Goal: Task Accomplishment & Management: Manage account settings

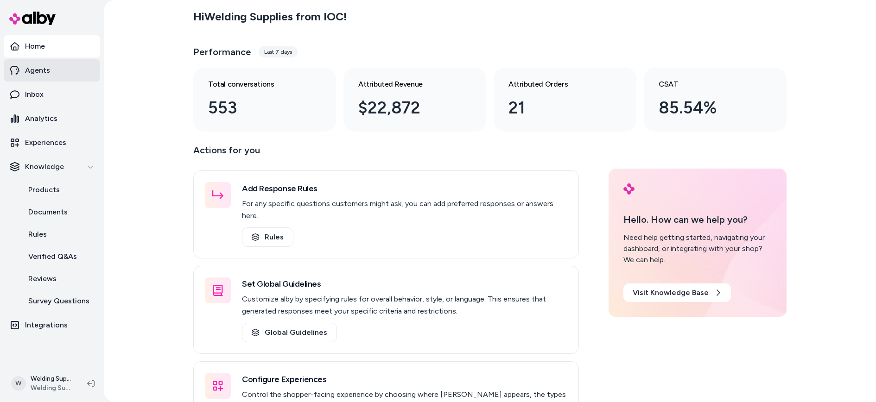
click at [32, 75] on p "Agents" at bounding box center [37, 70] width 25 height 11
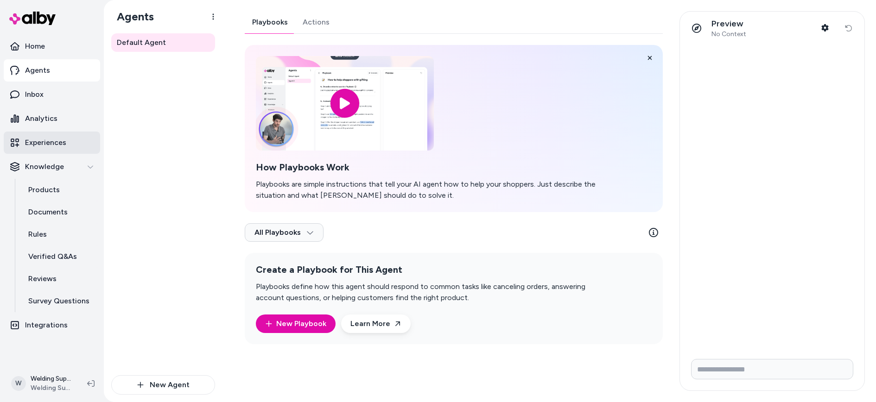
click at [40, 141] on p "Experiences" at bounding box center [45, 142] width 41 height 11
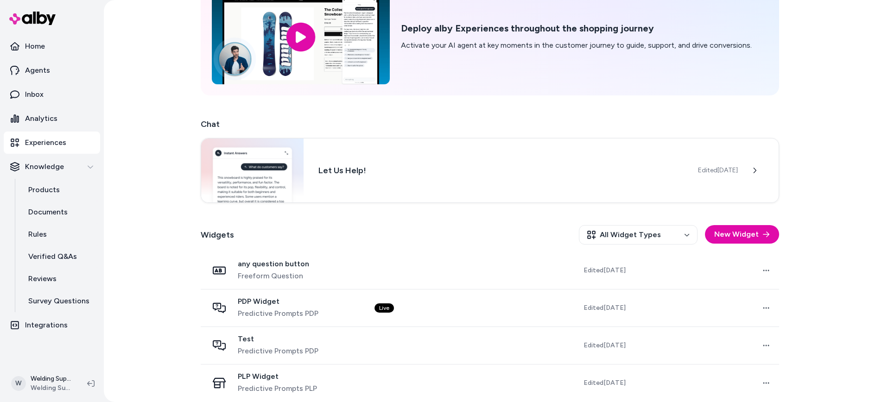
scroll to position [67, 0]
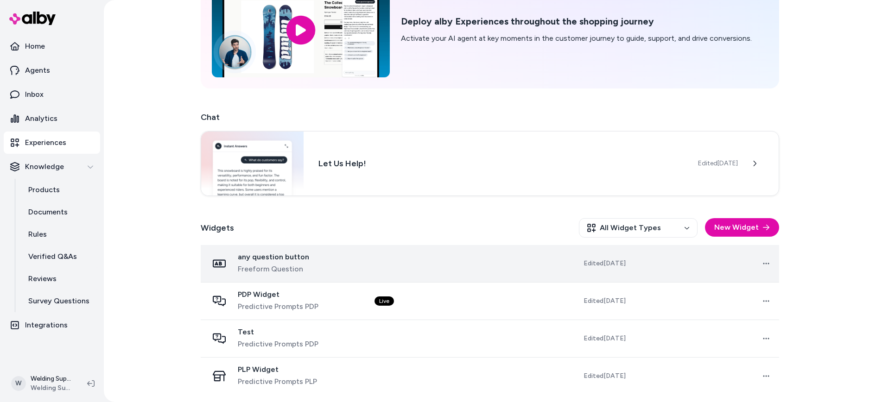
click at [375, 264] on td at bounding box center [440, 264] width 146 height 38
click at [766, 261] on html "Home Agents Inbox Analytics Experiences Knowledge Products Documents Rules Veri…" at bounding box center [438, 201] width 876 height 402
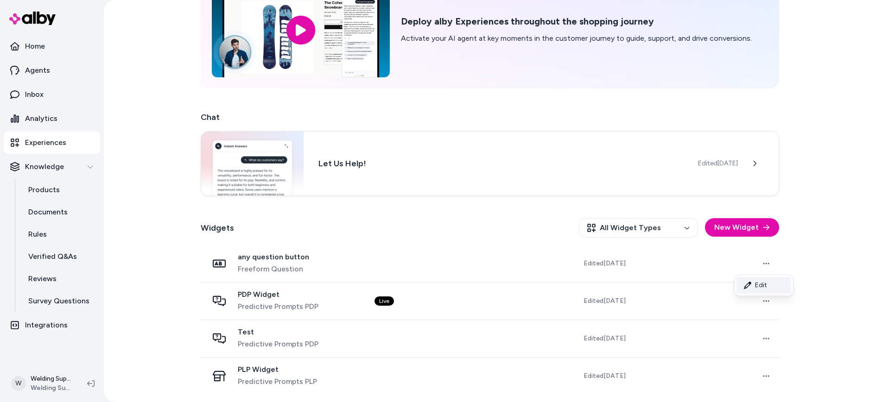
click at [757, 284] on link "Edit" at bounding box center [763, 285] width 55 height 17
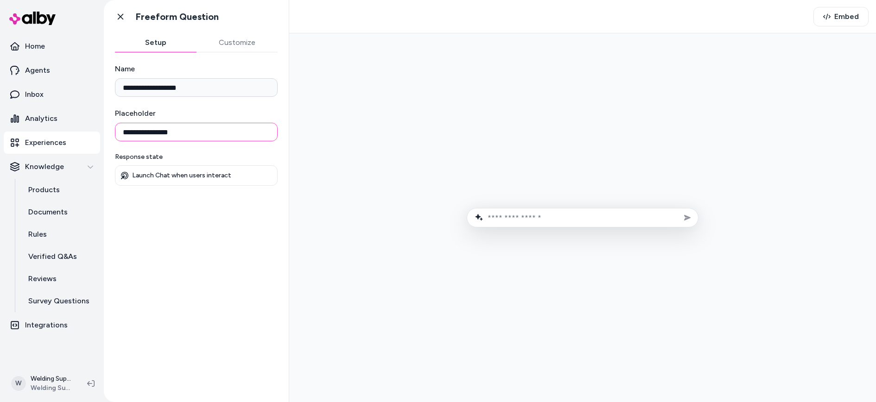
drag, startPoint x: 198, startPoint y: 130, endPoint x: 1, endPoint y: 116, distance: 197.4
click at [1, 117] on section "**********" at bounding box center [438, 201] width 876 height 402
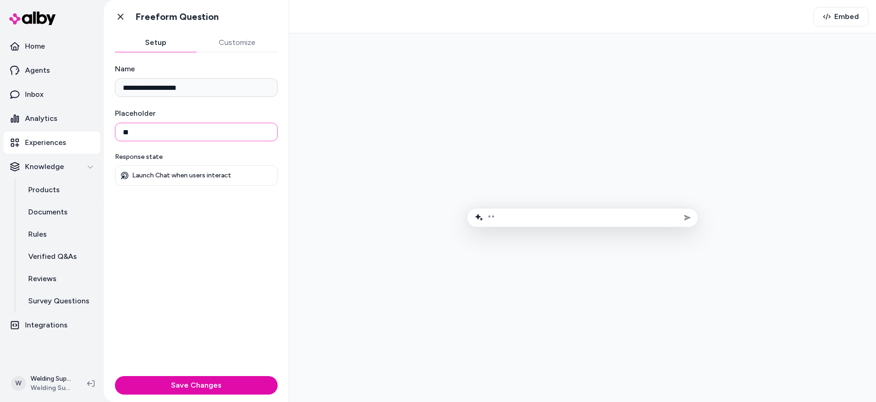
type input "*"
click at [126, 19] on link "Go back" at bounding box center [120, 16] width 19 height 19
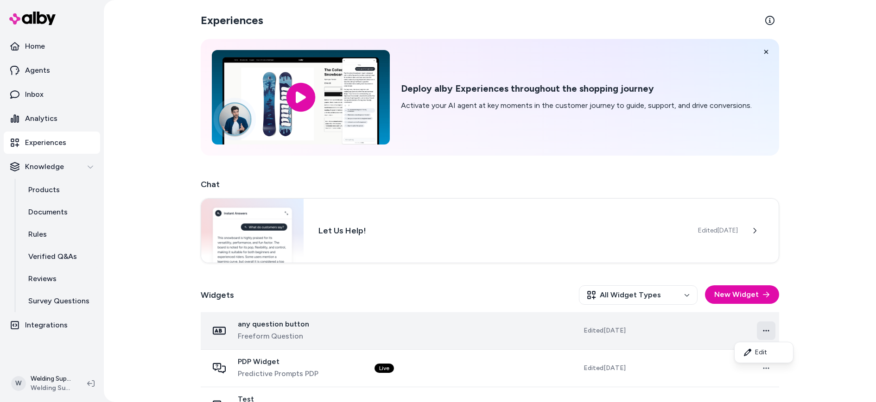
click at [760, 327] on html "Home Agents Inbox Analytics Experiences Knowledge Products Documents Rules Veri…" at bounding box center [438, 201] width 876 height 402
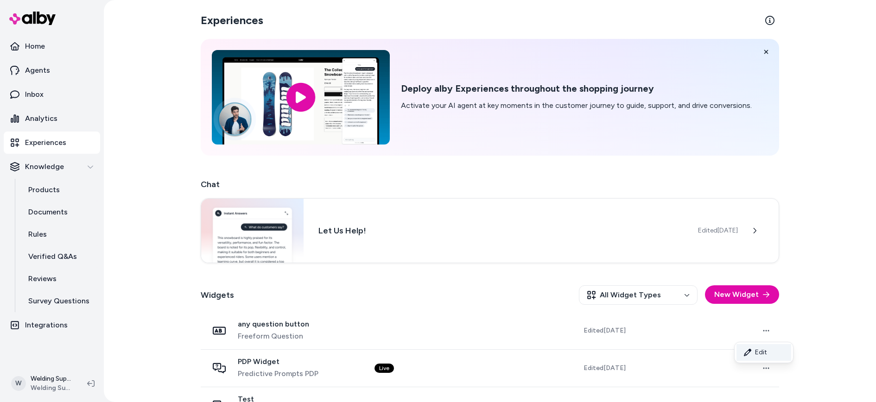
click at [759, 347] on link "Edit" at bounding box center [763, 352] width 55 height 17
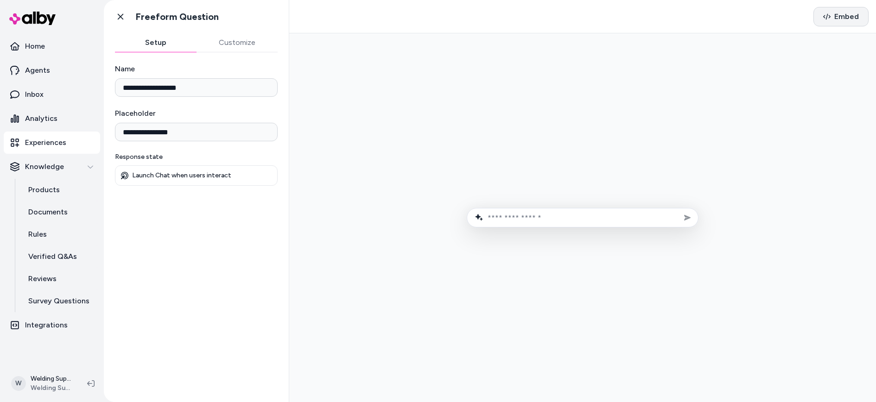
click at [853, 15] on span "Embed" at bounding box center [846, 16] width 25 height 11
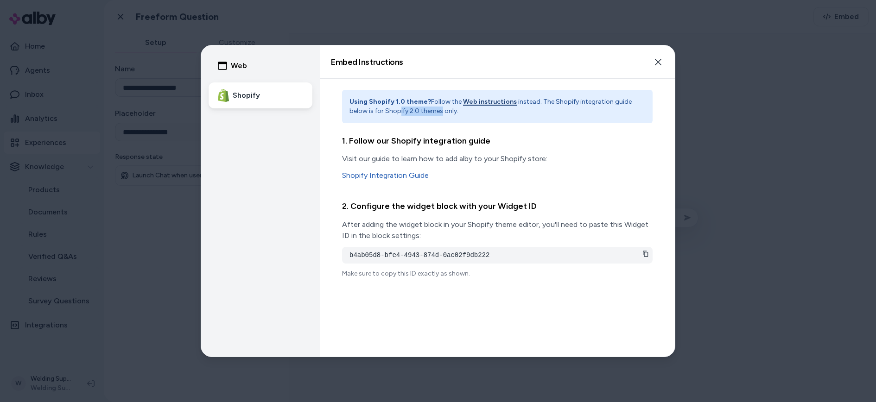
drag, startPoint x: 416, startPoint y: 110, endPoint x: 379, endPoint y: 110, distance: 36.6
click at [379, 110] on p "Using Shopify 1.0 theme? Follow the Web instructions instead. The Shopify integ…" at bounding box center [497, 106] width 296 height 19
drag, startPoint x: 377, startPoint y: 204, endPoint x: 503, endPoint y: 205, distance: 126.0
click at [492, 205] on h3 "2. Configure the widget block with your Widget ID" at bounding box center [497, 206] width 310 height 13
click at [505, 205] on h3 "2. Configure the widget block with your Widget ID" at bounding box center [497, 206] width 310 height 13
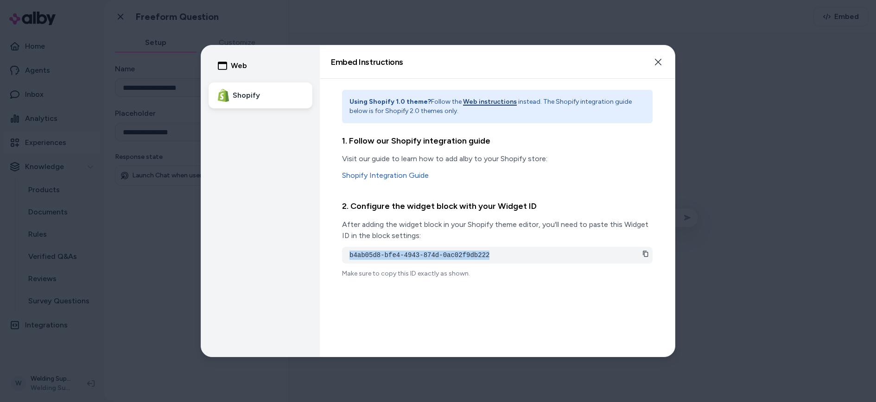
drag, startPoint x: 503, startPoint y: 255, endPoint x: 348, endPoint y: 249, distance: 154.8
click at [348, 249] on div "b4ab05d8-bfe4-4943-874d-0ac02f9db222" at bounding box center [497, 255] width 310 height 17
click at [644, 254] on icon at bounding box center [645, 254] width 6 height 6
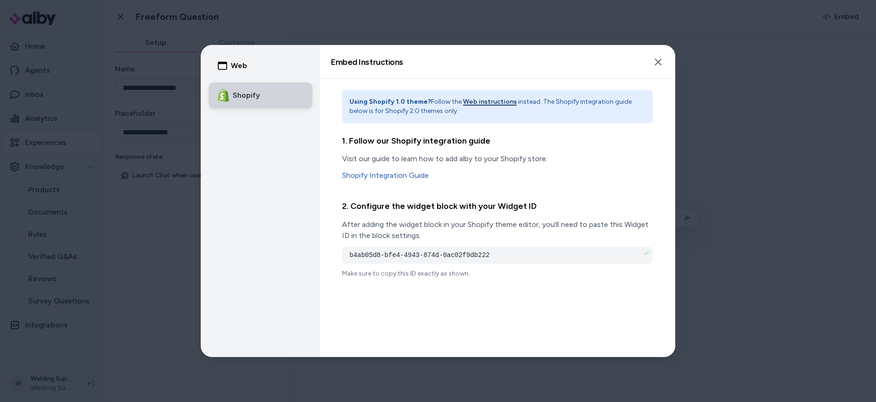
click at [235, 96] on button "Shopify" at bounding box center [260, 95] width 104 height 26
click at [656, 61] on icon "button" at bounding box center [657, 61] width 7 height 7
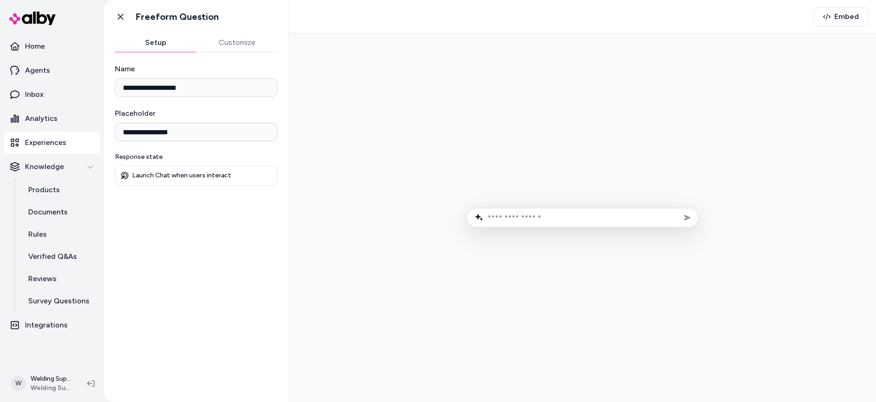
click at [234, 41] on button "Customize" at bounding box center [237, 42] width 82 height 19
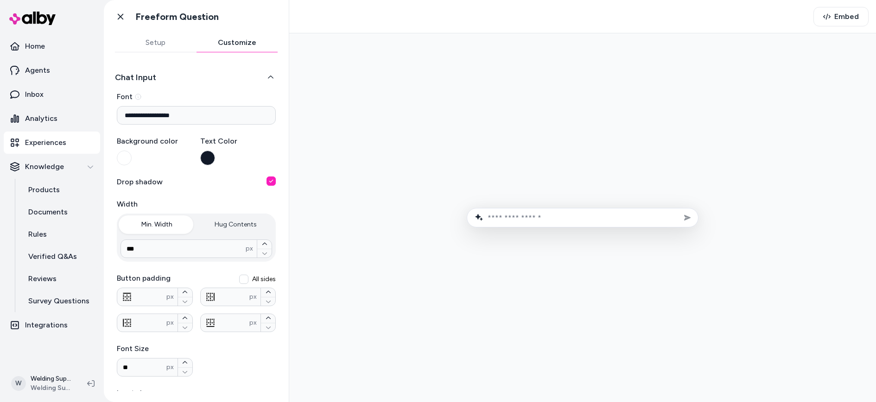
click at [227, 223] on button "Hug Contents" at bounding box center [235, 224] width 77 height 19
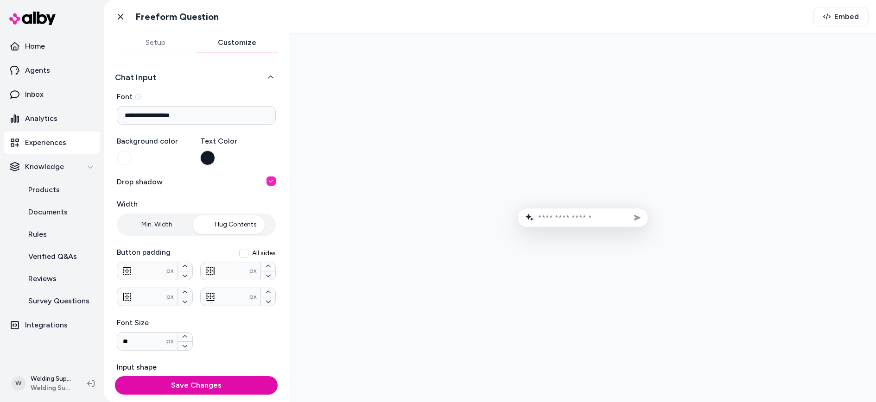
click at [158, 221] on button "Min. Width" at bounding box center [157, 224] width 77 height 19
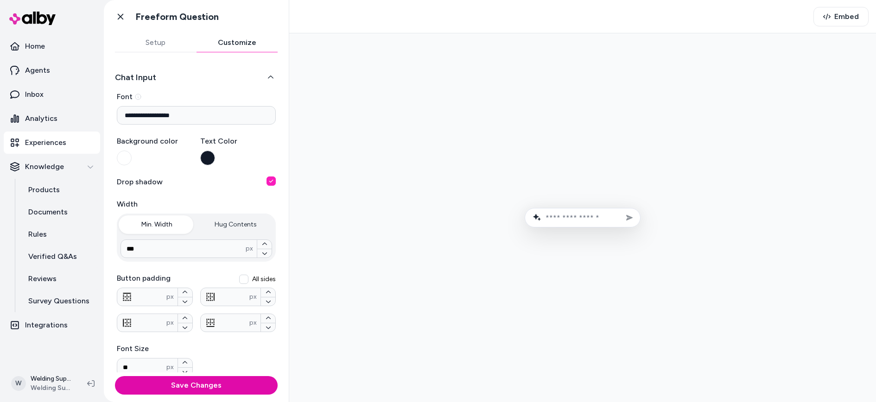
click at [158, 219] on button "Min. Width" at bounding box center [157, 224] width 77 height 19
click at [228, 227] on button "Hug Contents" at bounding box center [235, 224] width 77 height 19
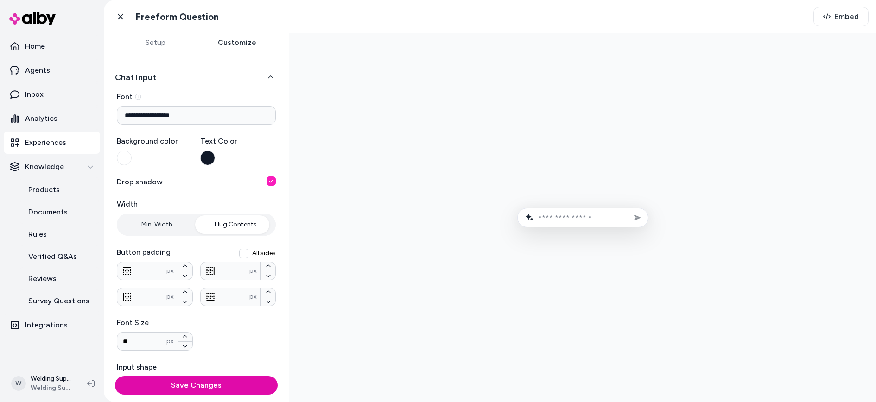
type input "***"
click at [158, 222] on button "Min. Width" at bounding box center [157, 224] width 77 height 19
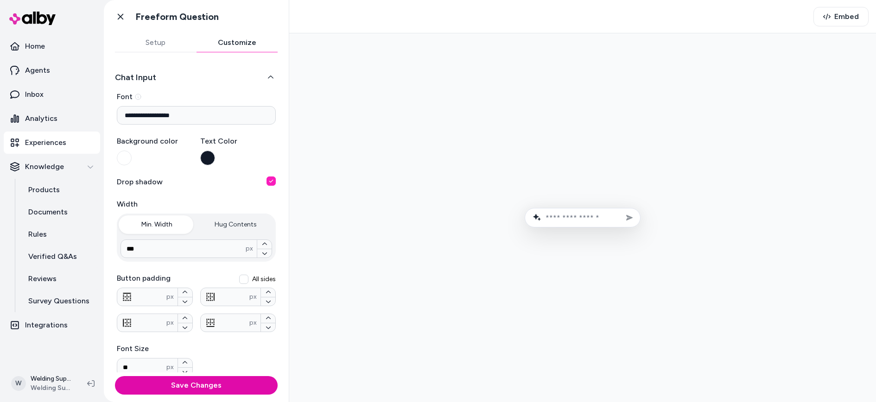
click at [156, 43] on button "Setup" at bounding box center [156, 42] width 82 height 19
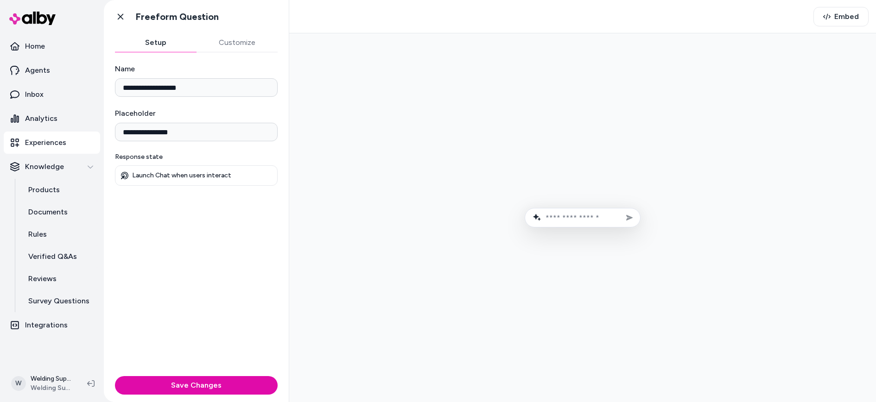
click at [229, 49] on button "Customize" at bounding box center [237, 42] width 82 height 19
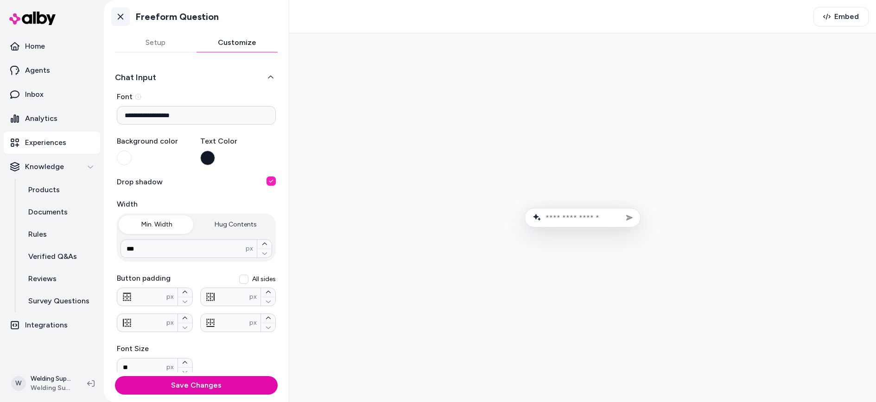
click at [120, 14] on icon at bounding box center [120, 16] width 9 height 9
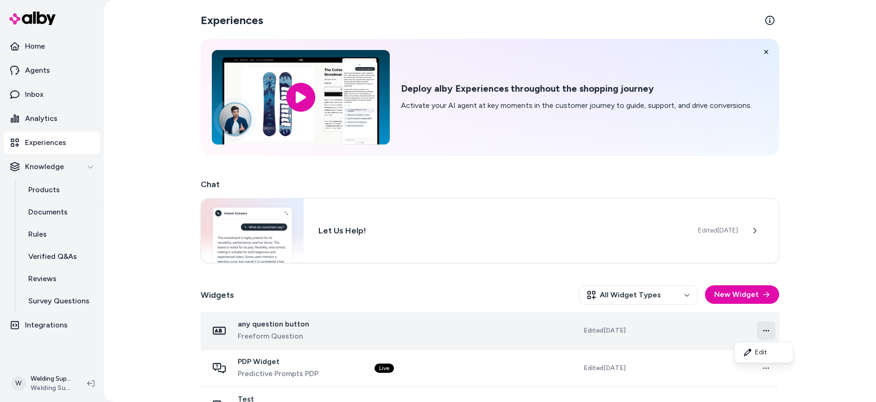
click at [760, 331] on html "Home Agents Inbox Analytics Experiences Knowledge Products Documents Rules Veri…" at bounding box center [438, 201] width 876 height 402
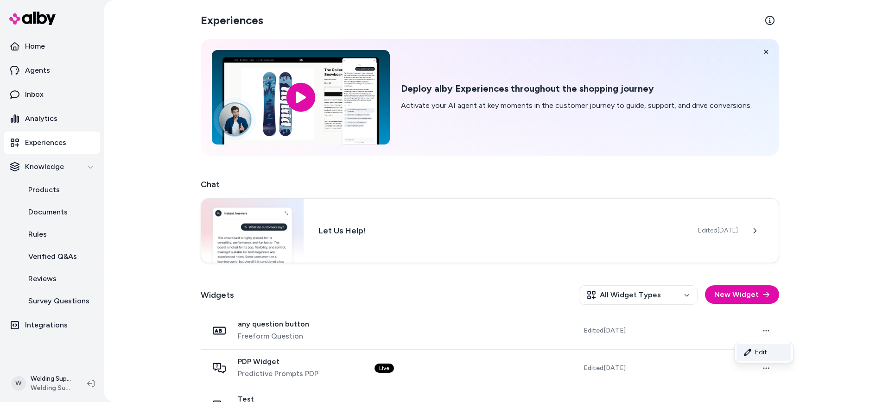
click at [750, 352] on icon at bounding box center [747, 352] width 7 height 7
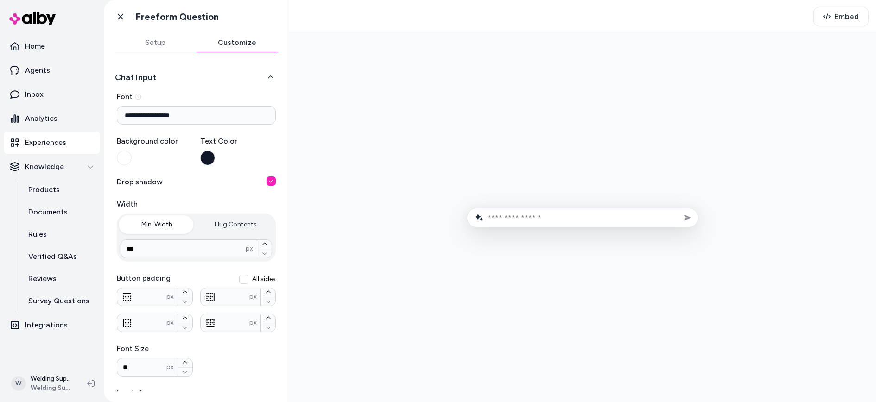
click at [233, 38] on button "Customize" at bounding box center [237, 42] width 82 height 19
click at [160, 34] on button "Setup" at bounding box center [156, 42] width 82 height 19
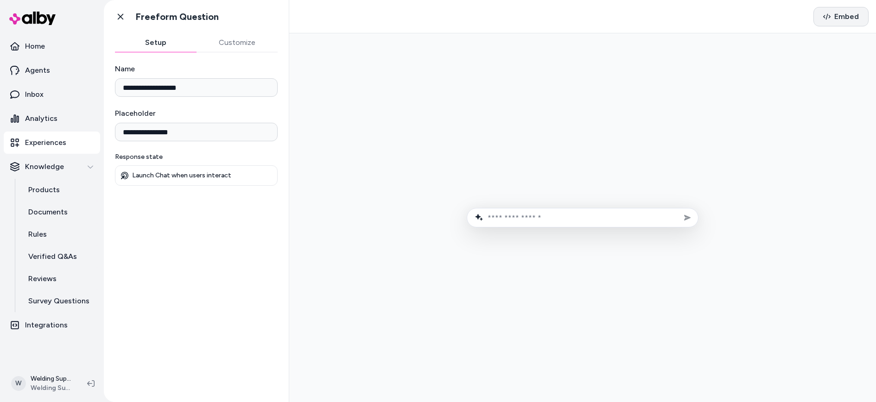
click at [844, 15] on span "Embed" at bounding box center [846, 16] width 25 height 11
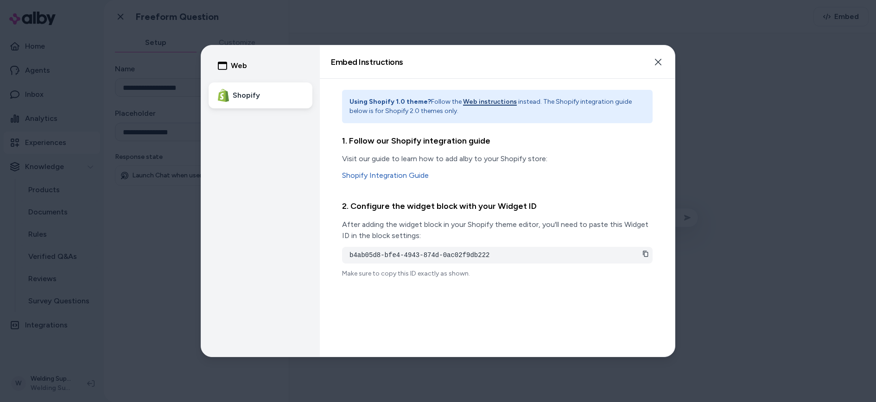
click at [644, 254] on icon at bounding box center [645, 254] width 5 height 6
click at [657, 60] on icon "button" at bounding box center [657, 61] width 7 height 7
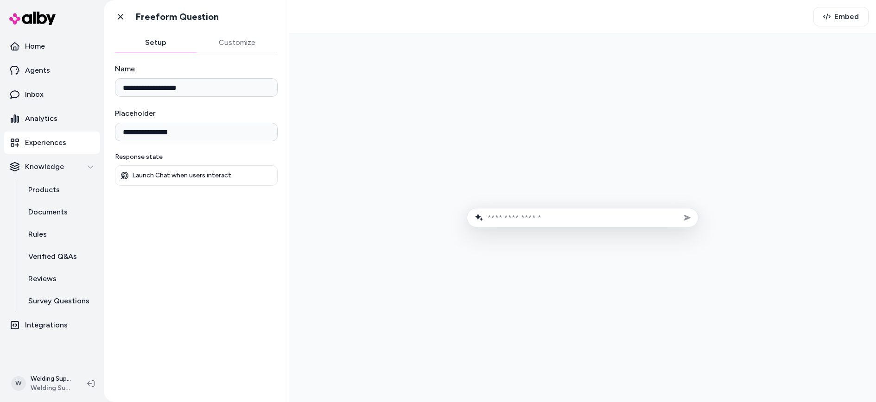
click at [43, 145] on p "Experiences" at bounding box center [45, 142] width 41 height 11
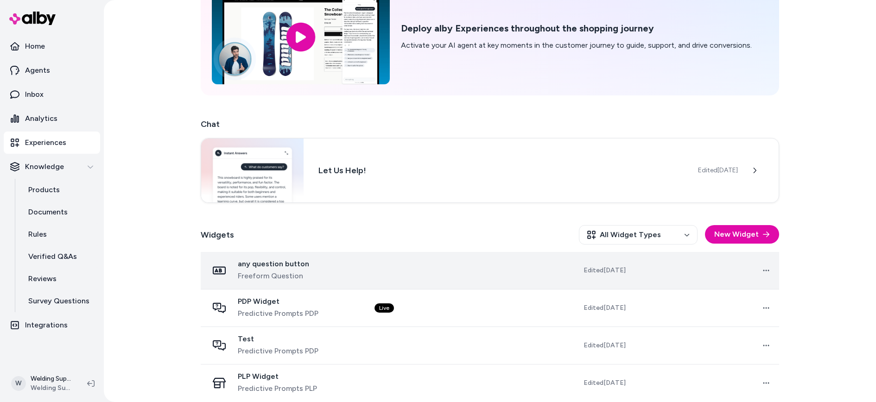
scroll to position [67, 0]
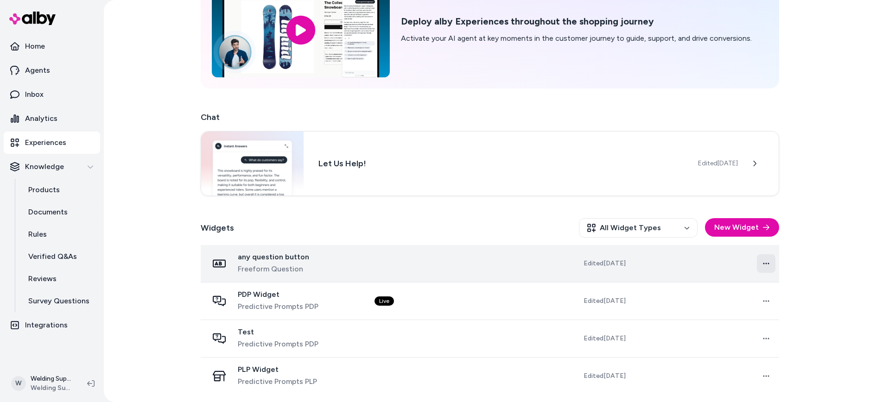
click at [762, 264] on html "Home Agents Inbox Analytics Experiences Knowledge Products Documents Rules Veri…" at bounding box center [438, 201] width 876 height 402
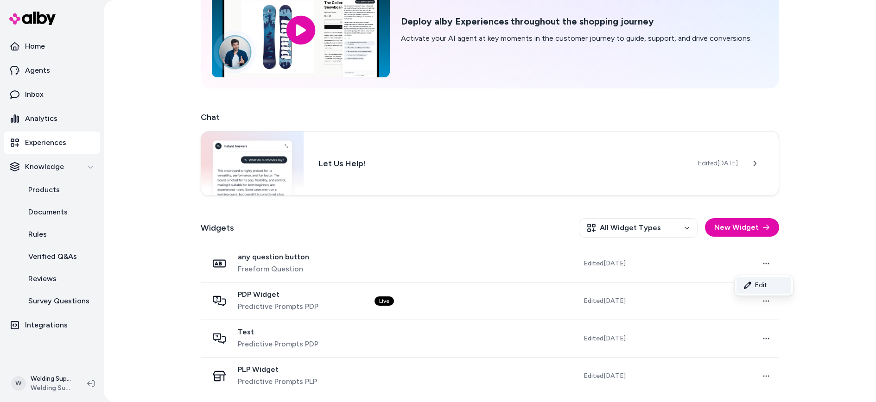
click at [761, 286] on link "Edit" at bounding box center [763, 285] width 55 height 17
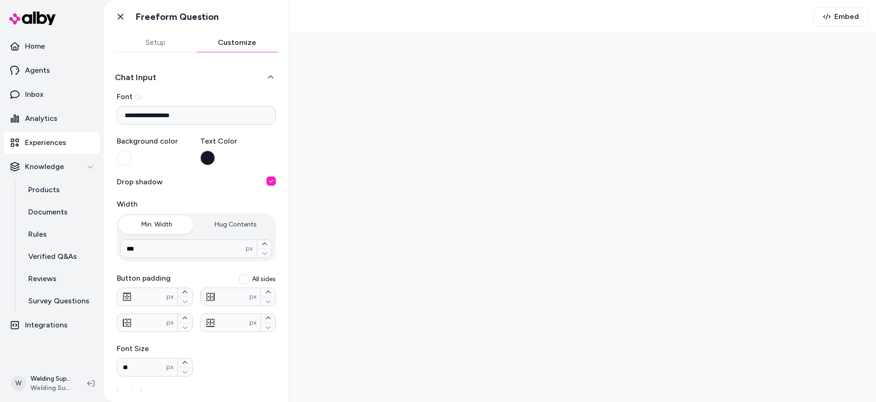
click at [240, 42] on button "Customize" at bounding box center [237, 42] width 82 height 19
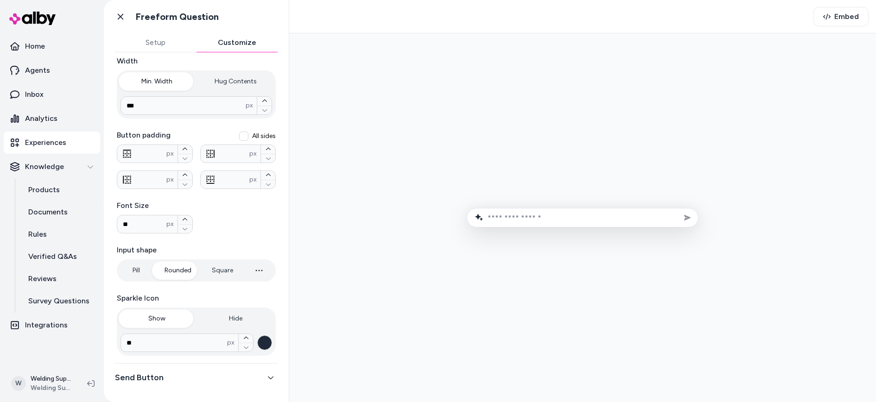
scroll to position [144, 0]
click at [267, 377] on icon "button" at bounding box center [270, 376] width 6 height 6
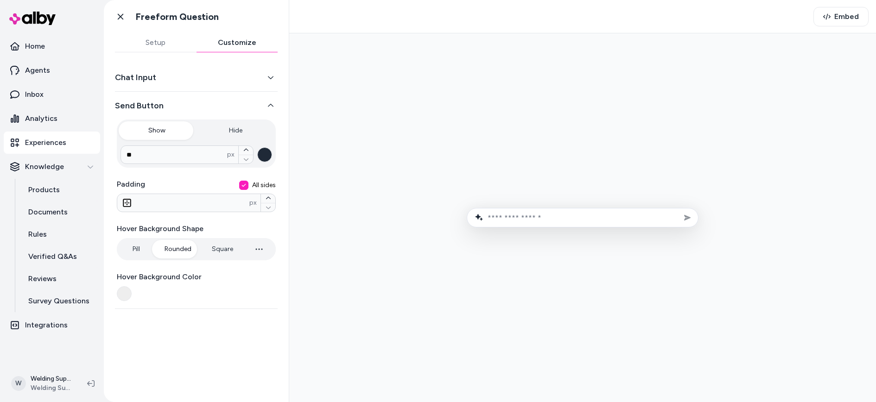
click at [268, 79] on icon "button" at bounding box center [270, 77] width 6 height 6
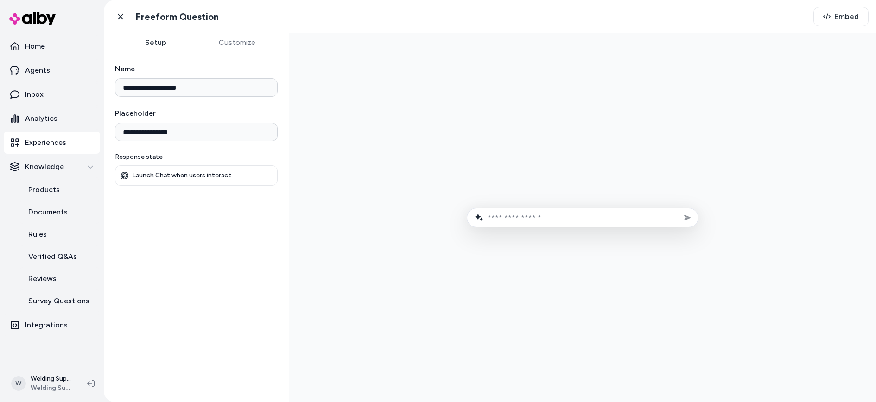
click at [158, 43] on button "Setup" at bounding box center [156, 42] width 82 height 19
click at [121, 15] on icon at bounding box center [121, 17] width 6 height 6
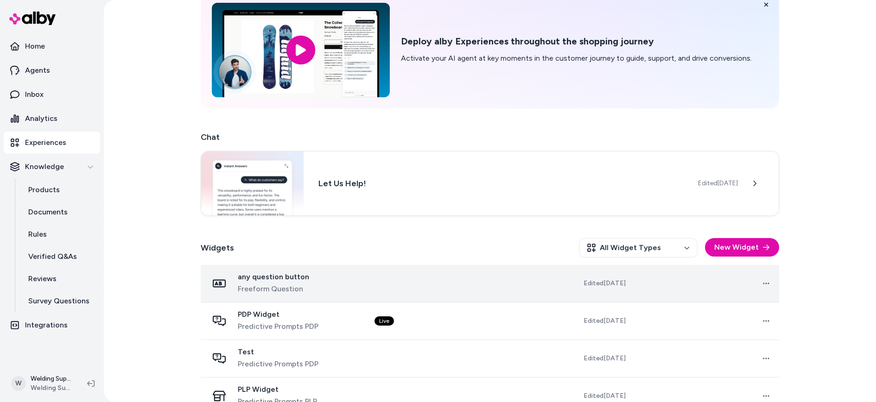
scroll to position [67, 0]
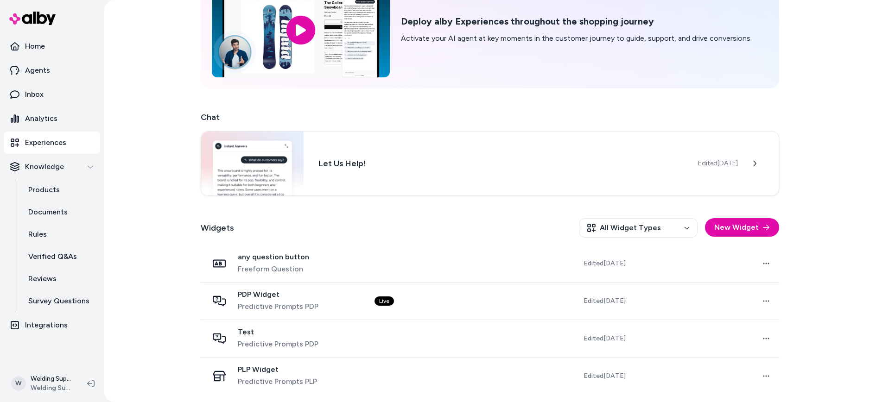
click at [765, 259] on html "Home Agents Inbox Analytics Experiences Knowledge Products Documents Rules Veri…" at bounding box center [438, 201] width 876 height 402
click at [761, 284] on link "Edit" at bounding box center [763, 285] width 55 height 17
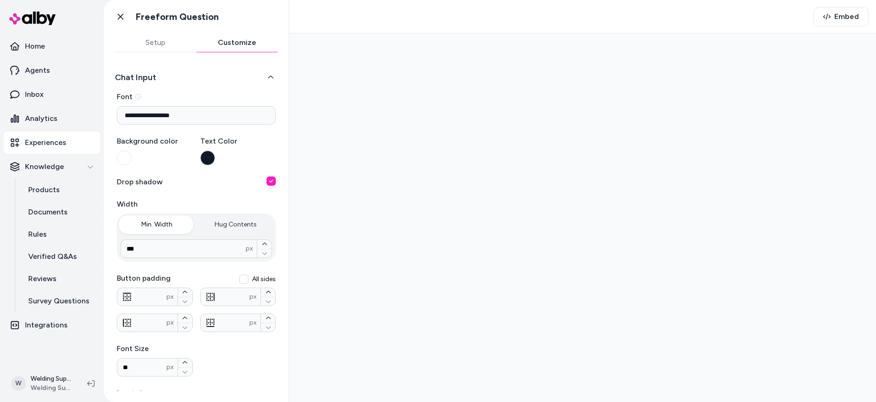
click at [238, 44] on button "Customize" at bounding box center [237, 42] width 82 height 19
click at [183, 292] on icon "button" at bounding box center [185, 292] width 5 height 2
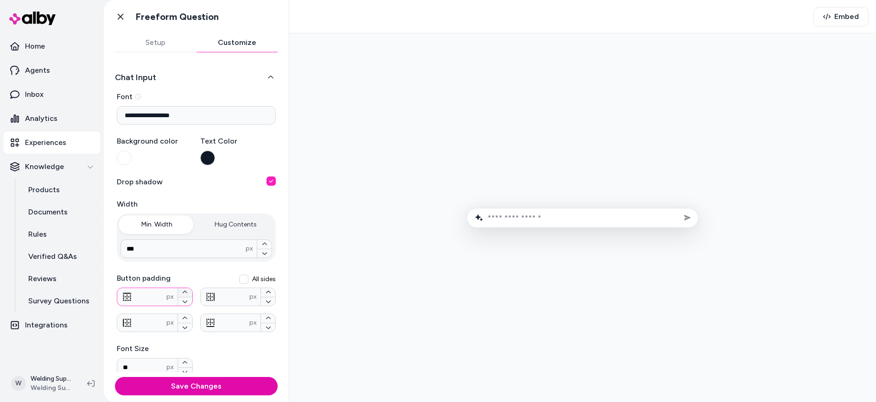
click at [183, 292] on icon "button" at bounding box center [185, 292] width 5 height 2
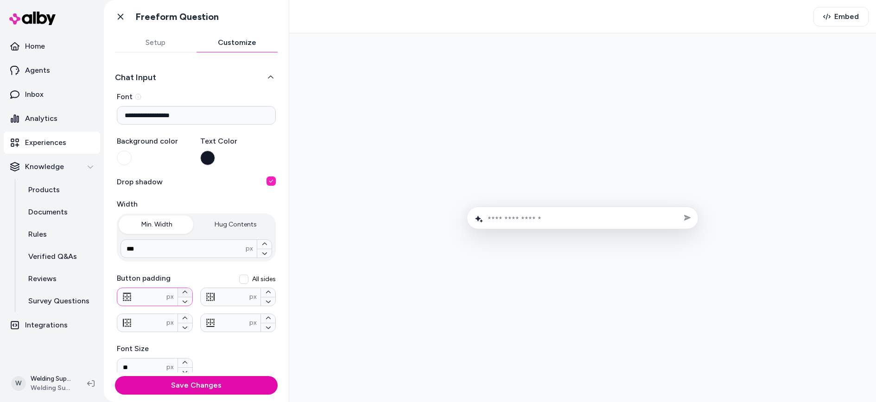
click at [183, 292] on icon "button" at bounding box center [185, 292] width 5 height 2
click at [183, 301] on icon "button" at bounding box center [185, 302] width 5 height 2
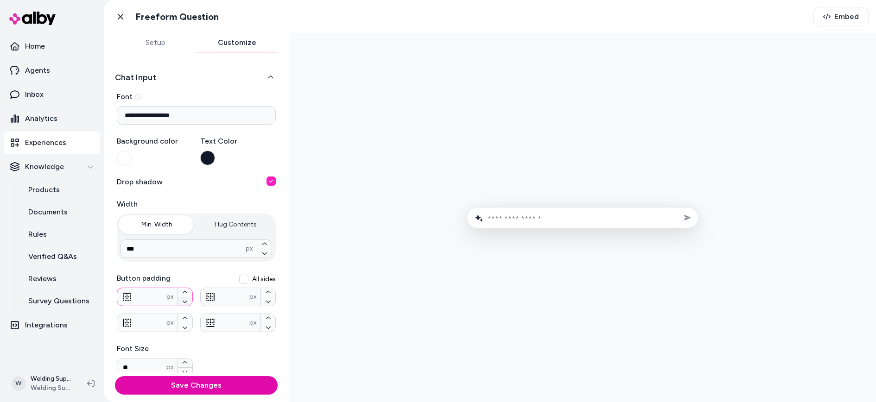
click at [183, 301] on icon "button" at bounding box center [185, 302] width 5 height 2
type input "**"
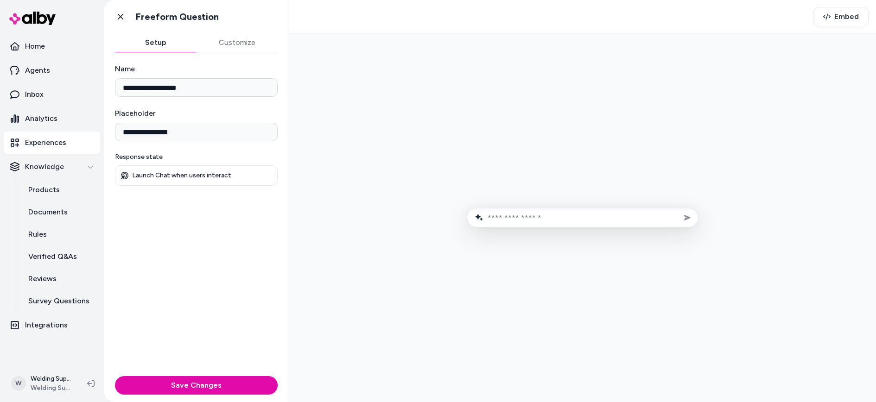
click at [156, 40] on button "Setup" at bounding box center [156, 42] width 82 height 19
click at [118, 15] on icon at bounding box center [120, 16] width 9 height 9
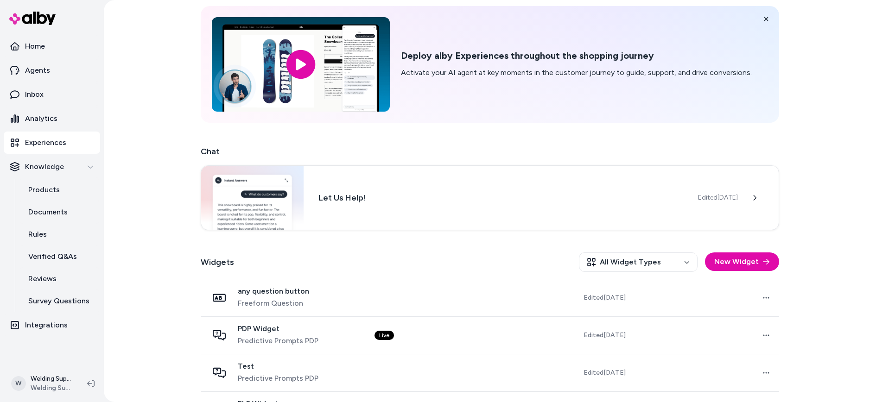
scroll to position [67, 0]
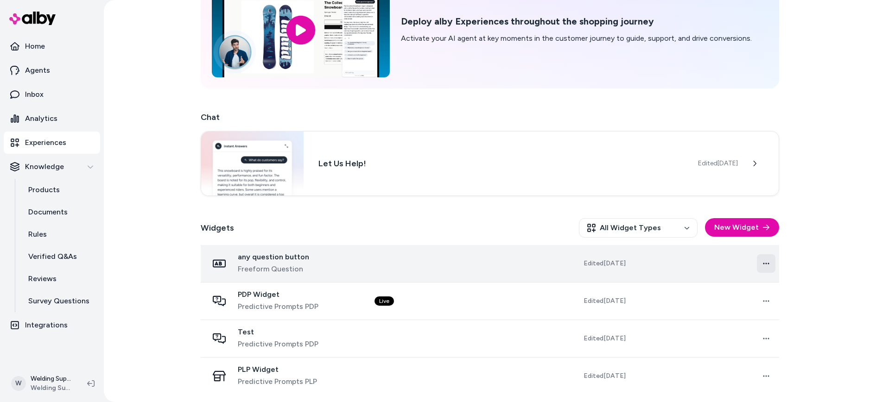
click at [763, 262] on html "Home Agents Inbox Analytics Experiences Knowledge Products Documents Rules Veri…" at bounding box center [438, 201] width 876 height 402
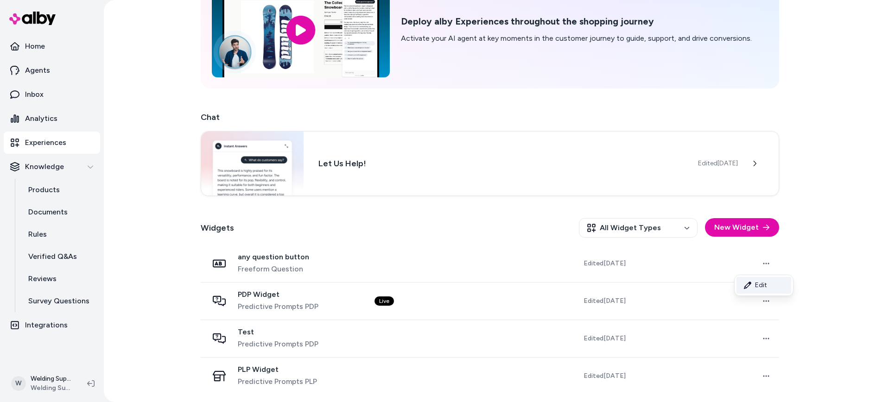
click at [760, 284] on link "Edit" at bounding box center [763, 285] width 55 height 17
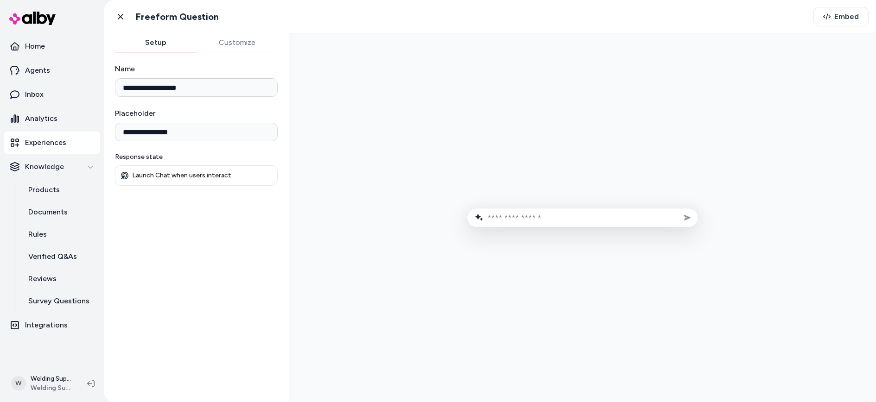
click at [240, 42] on button "Customize" at bounding box center [237, 42] width 82 height 19
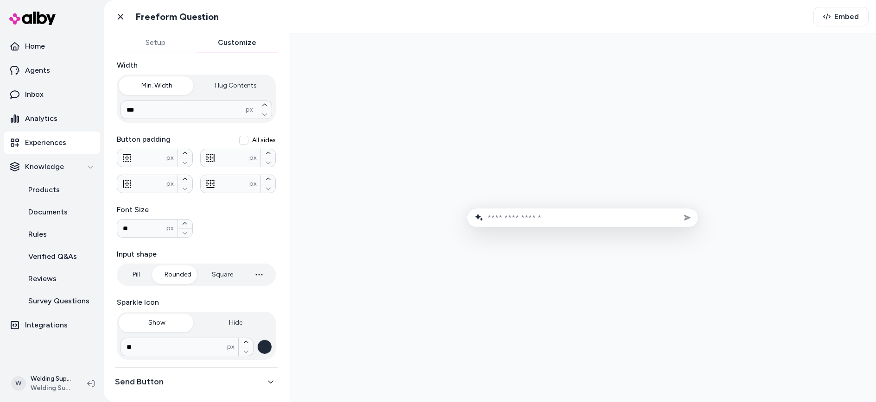
scroll to position [144, 0]
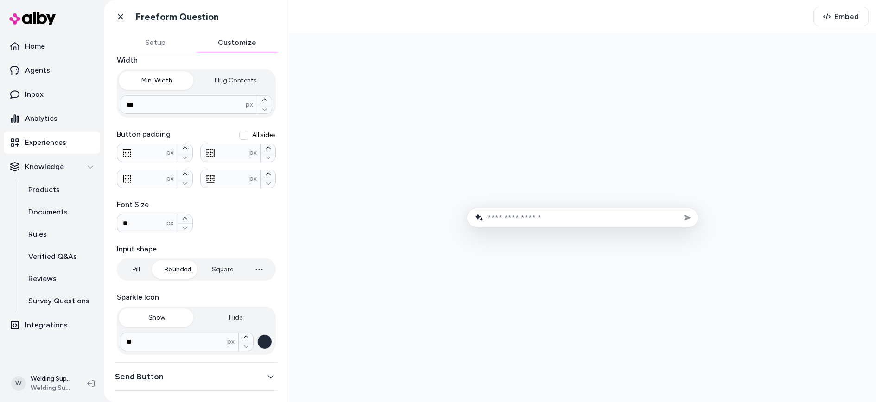
click at [546, 217] on input "text" at bounding box center [588, 218] width 203 height 9
type input "**********"
click at [680, 211] on button "Send message" at bounding box center [687, 218] width 14 height 14
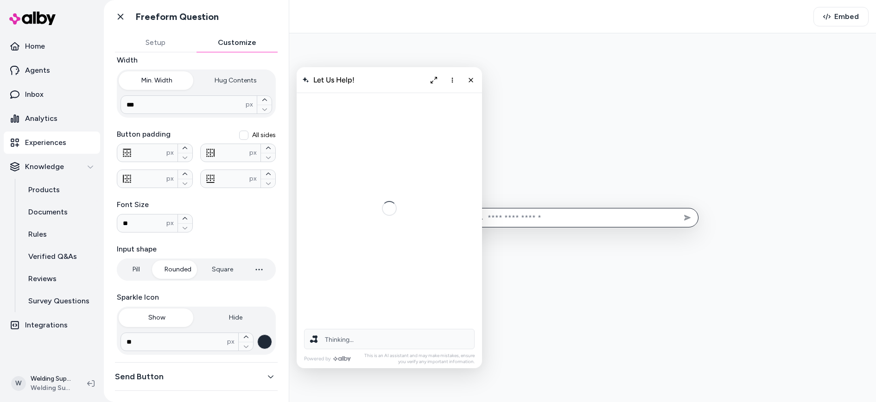
click at [352, 76] on span "Let Us Help!" at bounding box center [333, 80] width 41 height 9
click at [432, 77] on icon "Expand chat" at bounding box center [433, 79] width 7 height 7
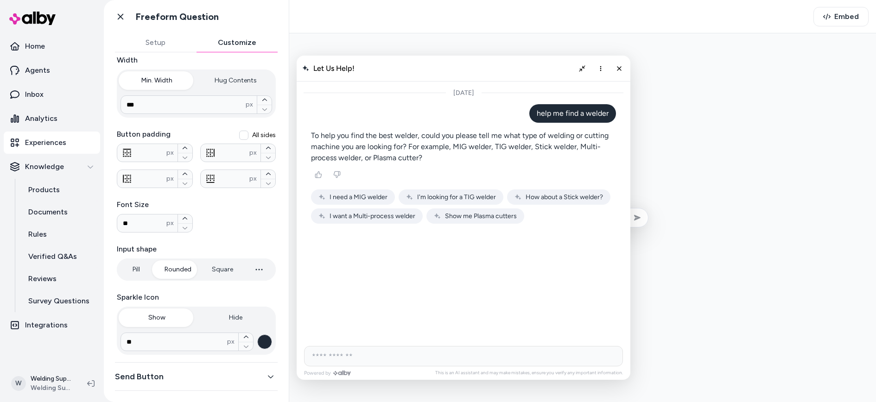
click at [237, 79] on button "Hug Contents" at bounding box center [235, 80] width 77 height 19
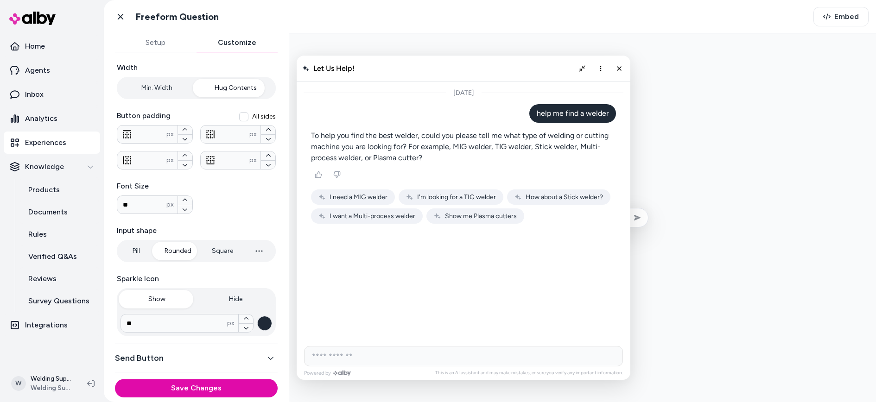
scroll to position [137, 0]
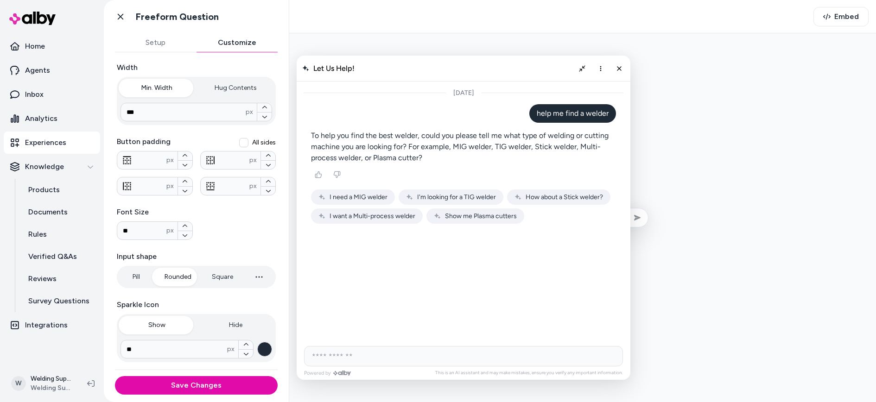
click at [165, 86] on button "Min. Width" at bounding box center [157, 88] width 77 height 19
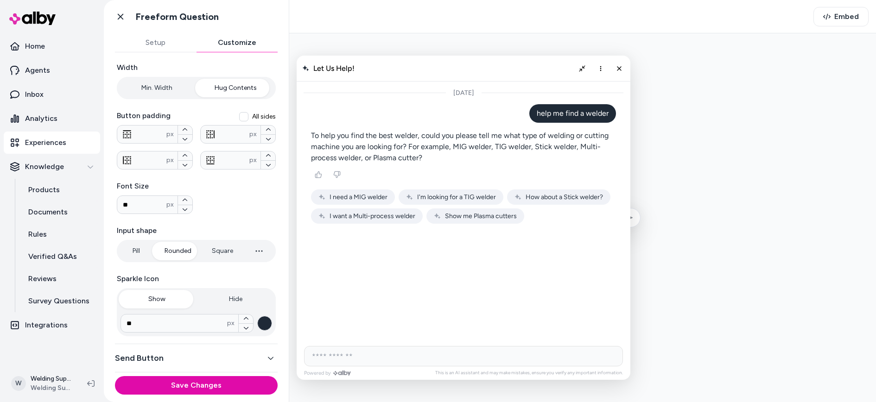
click at [228, 87] on button "Hug Contents" at bounding box center [235, 88] width 77 height 19
click at [168, 83] on button "Min. Width" at bounding box center [157, 88] width 77 height 19
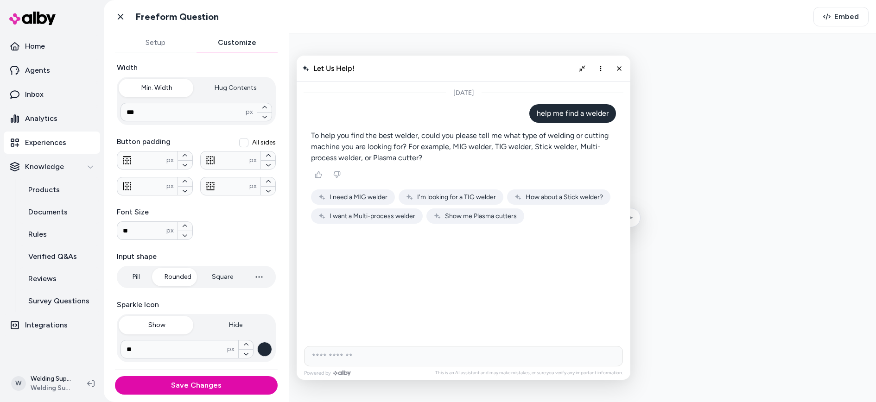
type input "***"
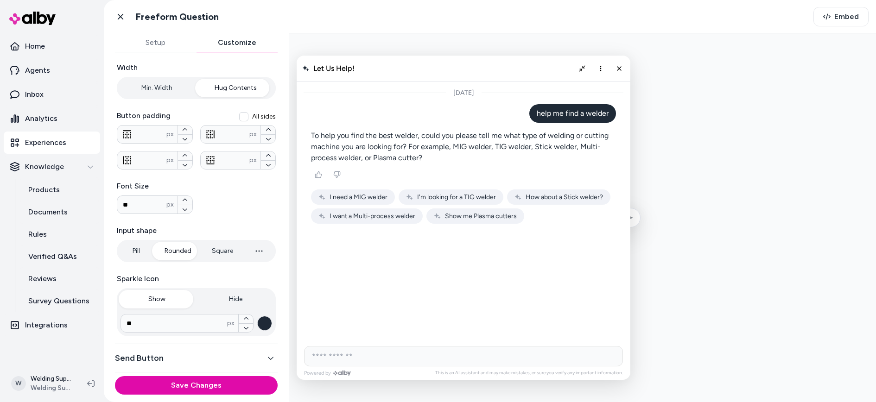
click at [236, 86] on button "Hug Contents" at bounding box center [235, 88] width 77 height 19
click at [192, 388] on button "Save Changes" at bounding box center [196, 385] width 163 height 19
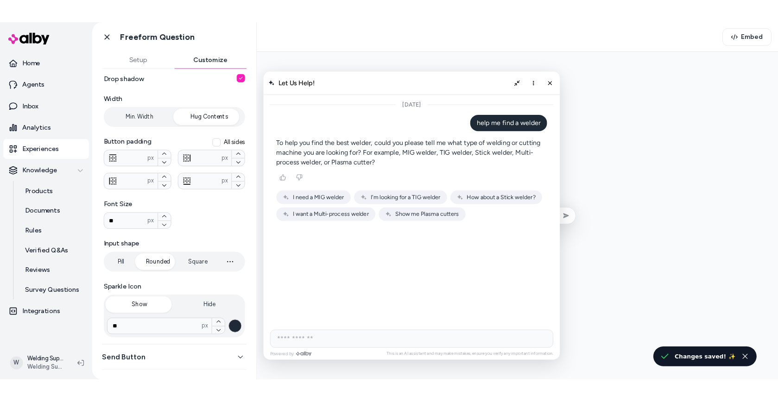
scroll to position [118, 0]
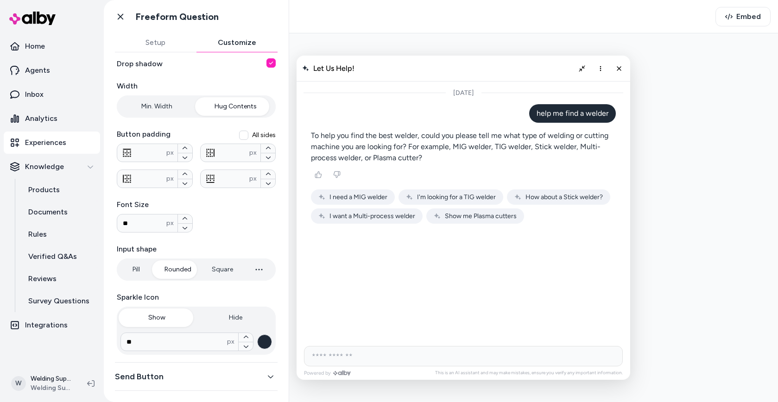
click at [46, 140] on p "Experiences" at bounding box center [45, 142] width 41 height 11
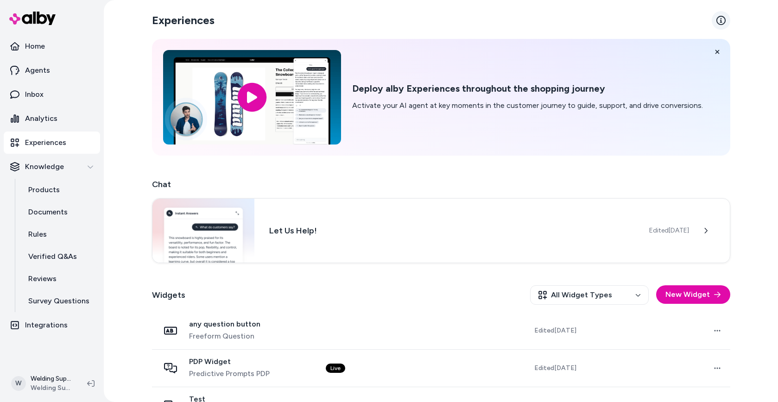
click at [721, 23] on icon at bounding box center [720, 20] width 9 height 9
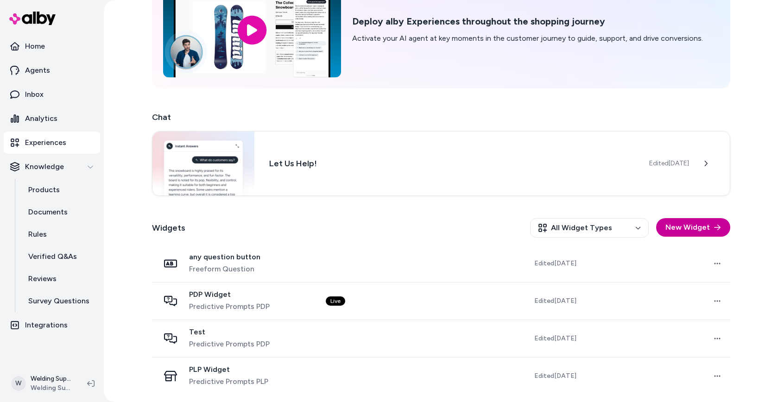
click at [671, 230] on button "New Widget" at bounding box center [693, 227] width 74 height 19
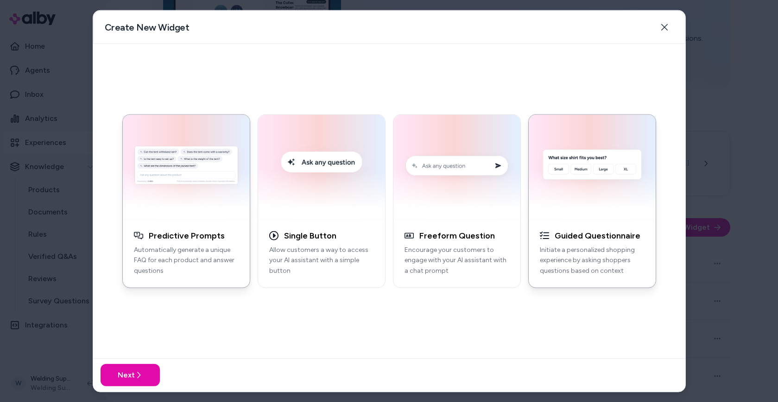
click at [614, 220] on button "Guided Questionnaire Initiate a personalized shopping experience by asking shop…" at bounding box center [592, 201] width 128 height 174
click at [123, 376] on button "Next" at bounding box center [130, 375] width 59 height 22
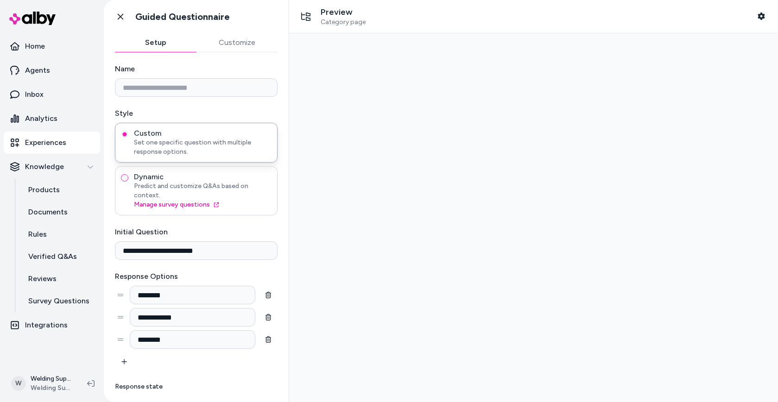
click at [126, 178] on button "Dynamic Predict and customize Q&As based on context. Manage survey questions" at bounding box center [124, 177] width 7 height 7
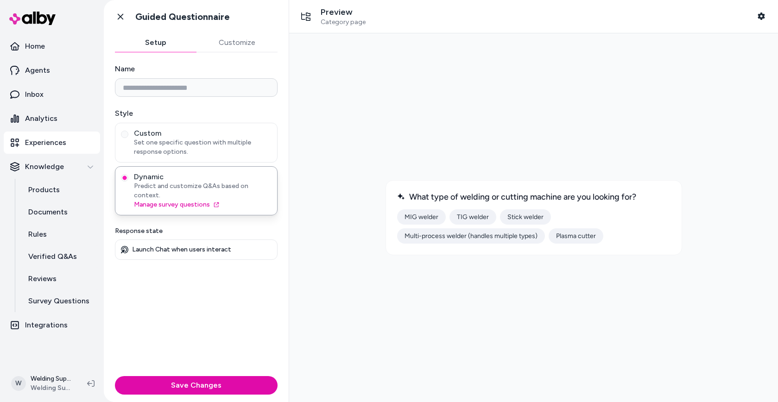
click at [237, 43] on button "Customize" at bounding box center [237, 42] width 82 height 19
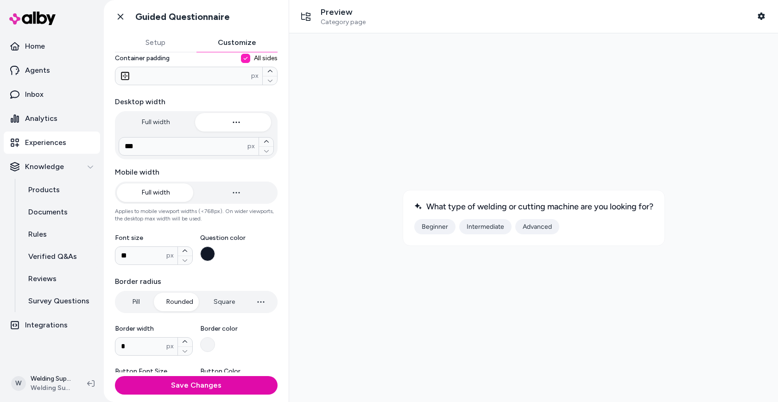
scroll to position [93, 0]
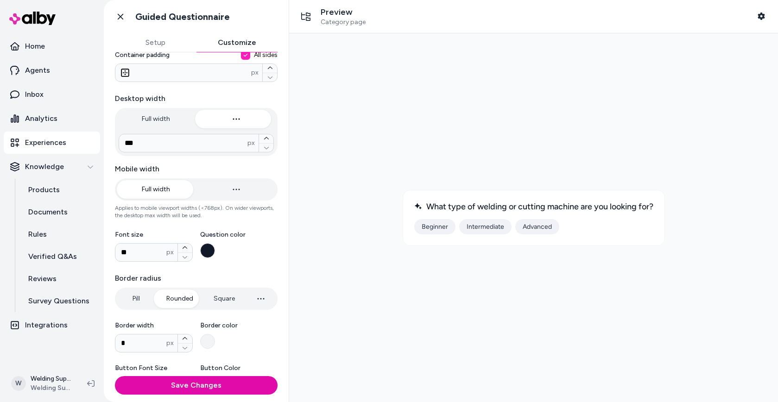
click at [154, 122] on button "Full width" at bounding box center [156, 119] width 79 height 19
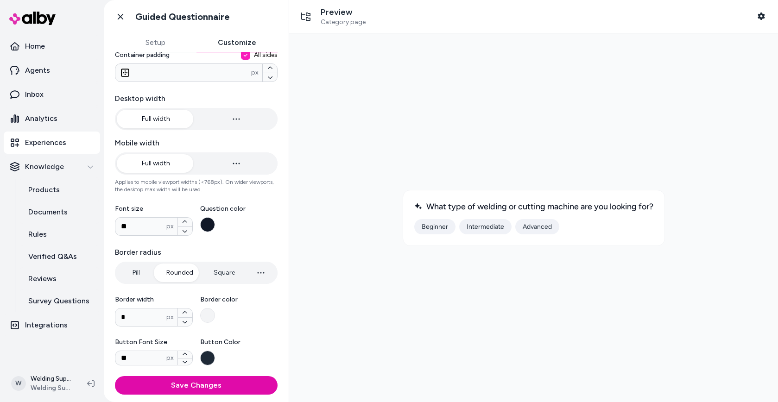
click at [225, 120] on button "button" at bounding box center [236, 119] width 79 height 19
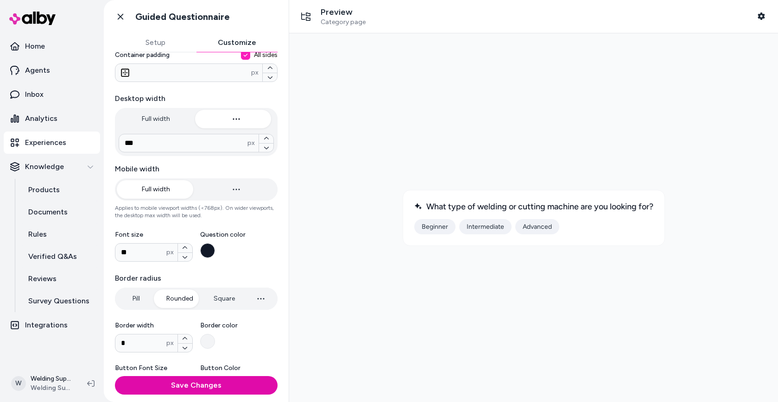
type input "***"
click at [160, 114] on button "Full width" at bounding box center [156, 119] width 79 height 19
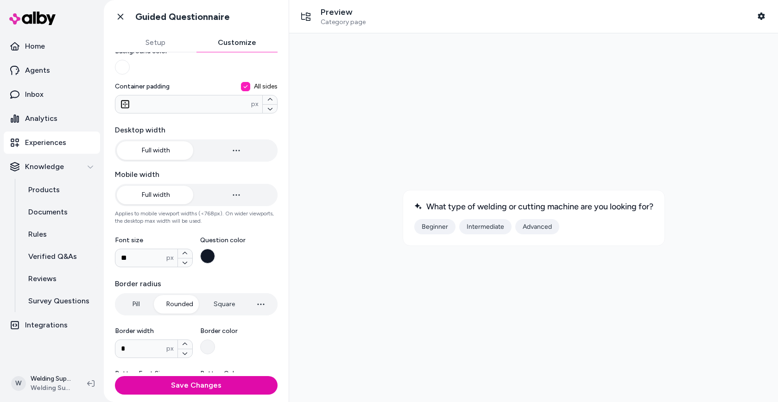
scroll to position [46, 0]
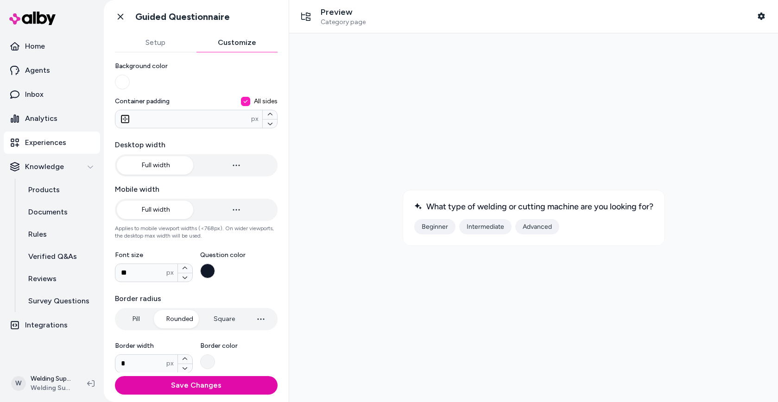
click at [154, 42] on button "Setup" at bounding box center [156, 42] width 82 height 19
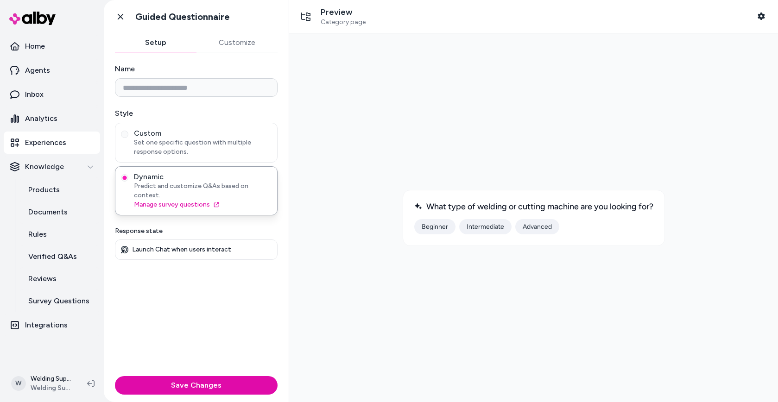
scroll to position [0, 0]
click at [183, 200] on link "Manage survey questions" at bounding box center [203, 204] width 138 height 9
click at [189, 383] on button "Save Changes" at bounding box center [196, 385] width 163 height 19
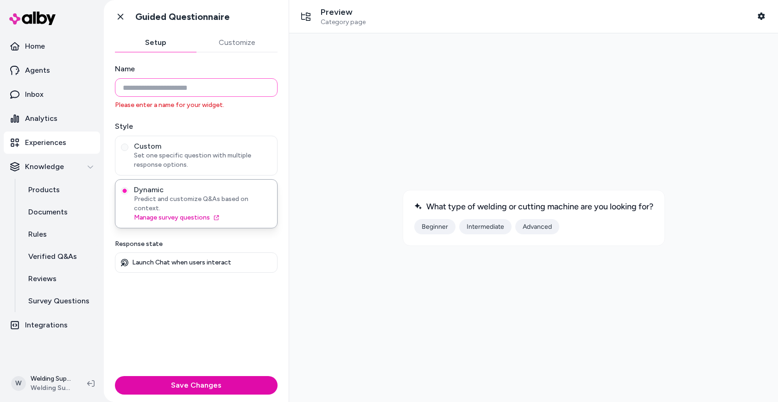
click at [172, 85] on input "Name" at bounding box center [196, 87] width 163 height 19
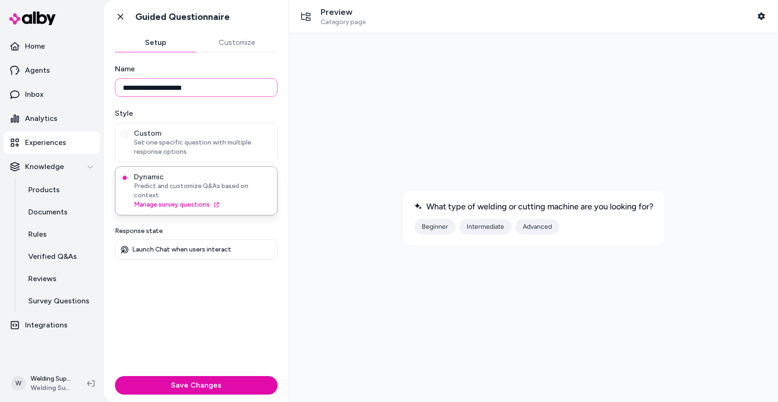
type input "**********"
click at [149, 385] on button "Save Changes" at bounding box center [196, 385] width 163 height 19
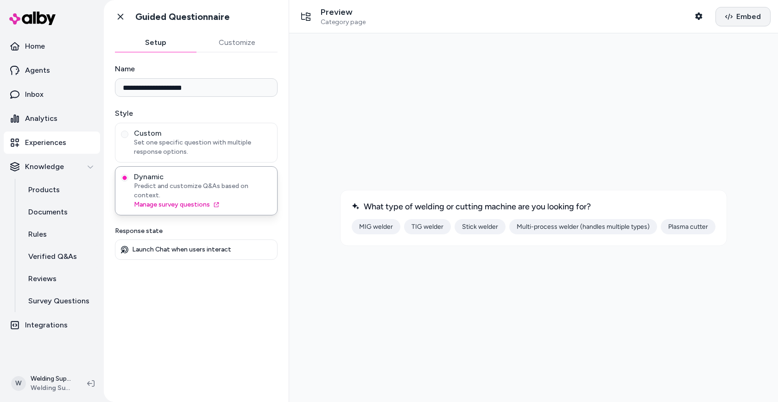
click at [741, 16] on span "Embed" at bounding box center [748, 16] width 25 height 11
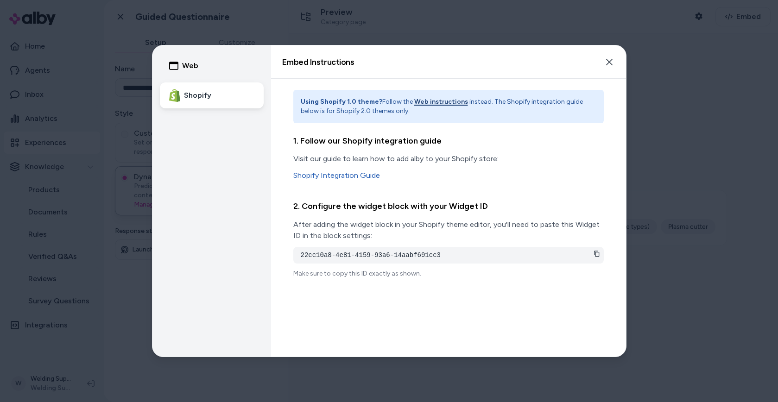
click at [596, 253] on icon at bounding box center [596, 254] width 6 height 6
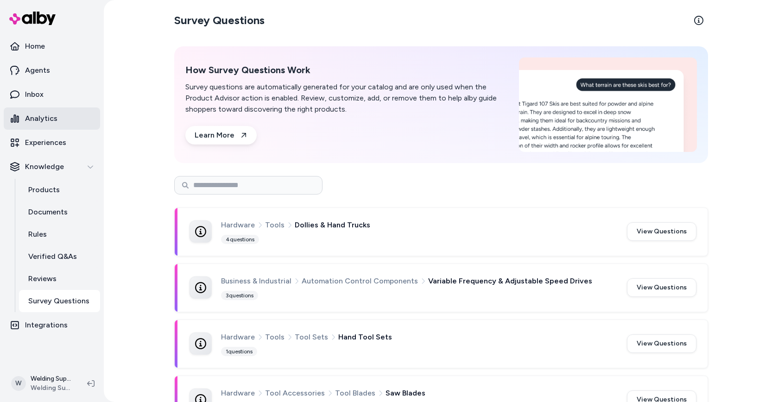
click at [45, 119] on p "Analytics" at bounding box center [41, 118] width 32 height 11
